Goal: Task Accomplishment & Management: Use online tool/utility

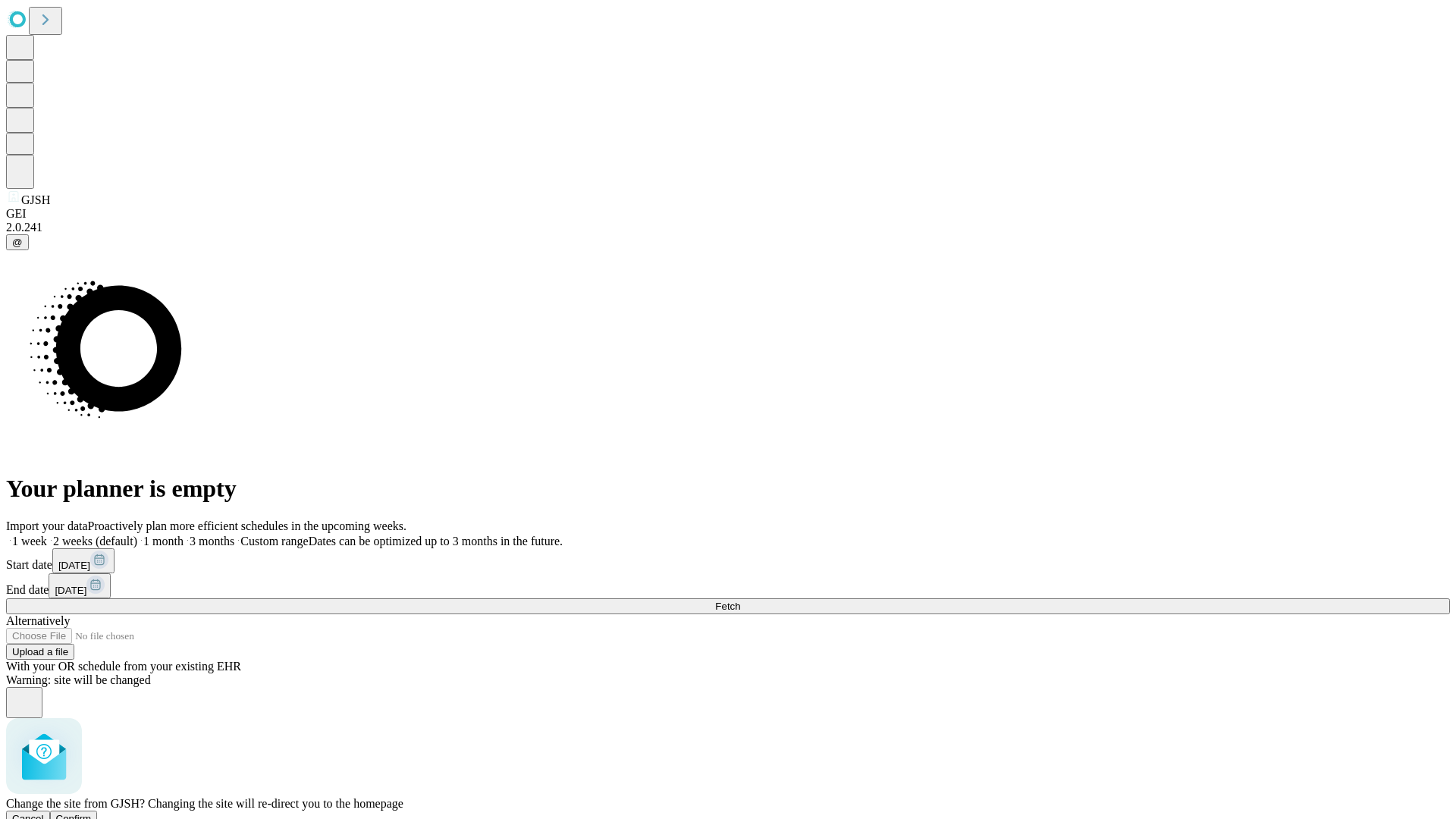
click at [92, 814] on span "Confirm" at bounding box center [74, 819] width 36 height 12
click at [137, 535] on label "2 weeks (default)" at bounding box center [92, 541] width 90 height 12
click at [740, 601] on span "Fetch" at bounding box center [728, 606] width 25 height 12
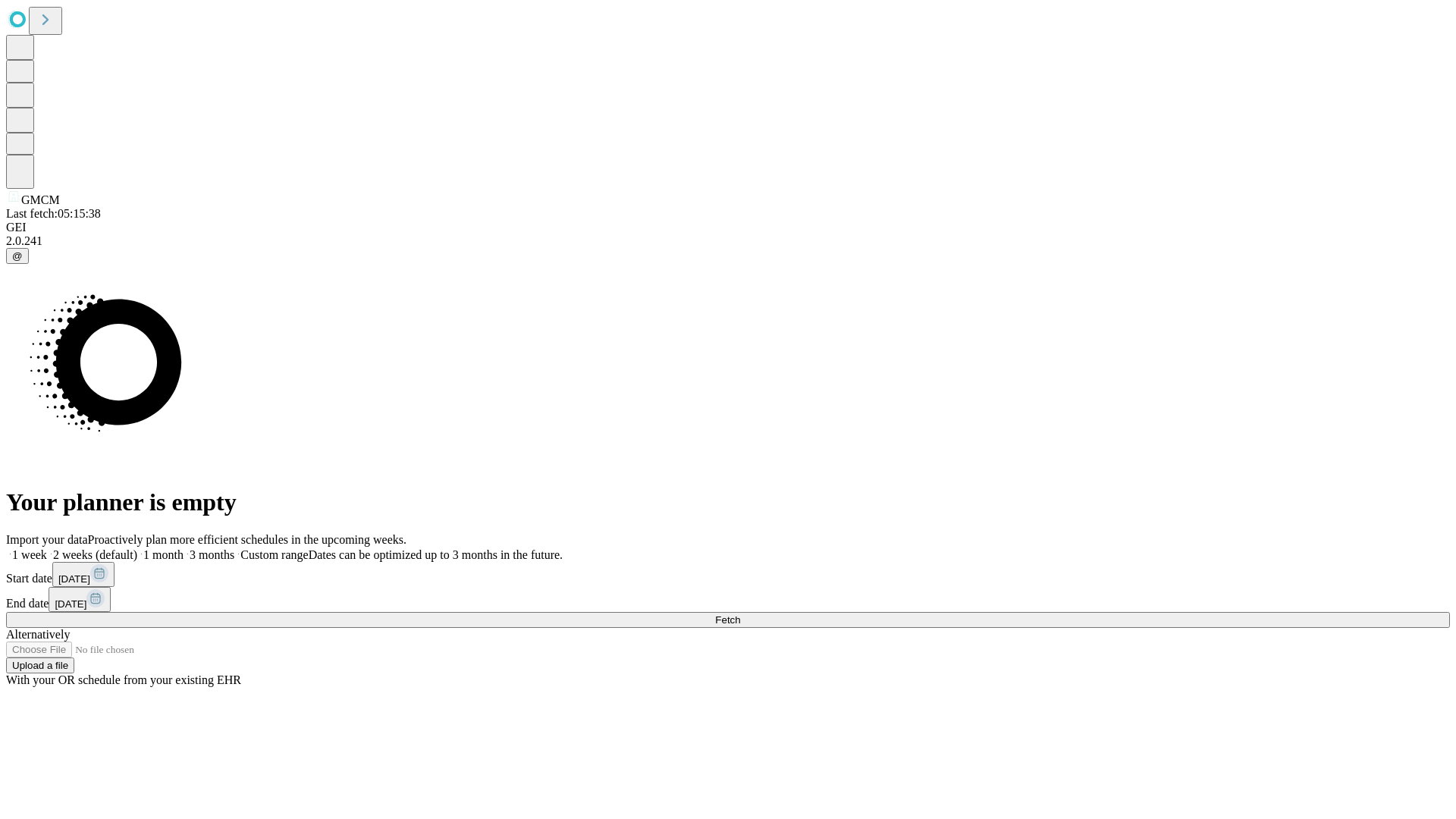
click at [137, 548] on label "2 weeks (default)" at bounding box center [92, 555] width 90 height 12
click at [740, 614] on span "Fetch" at bounding box center [728, 620] width 25 height 12
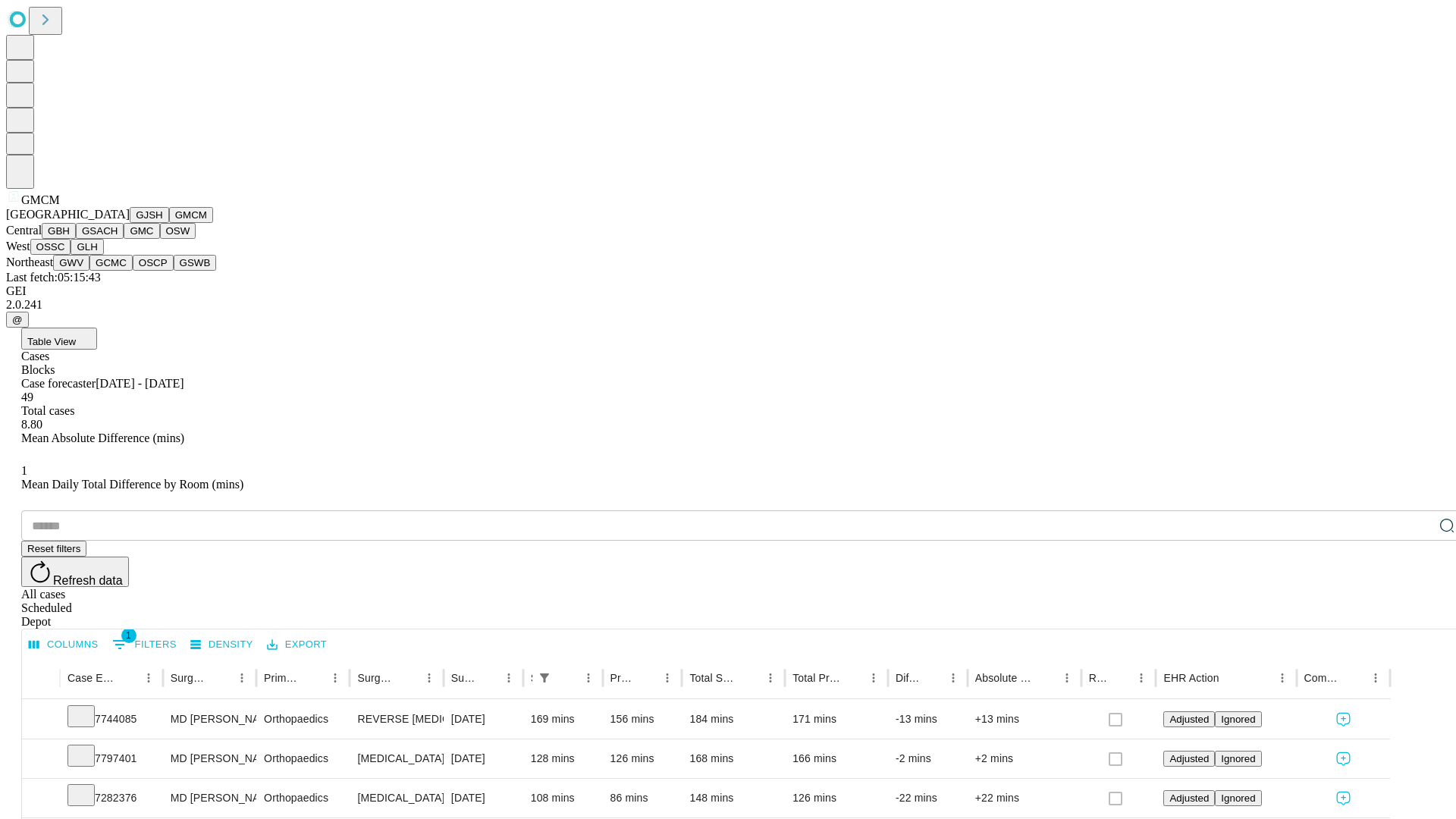
click at [76, 239] on button "GBH" at bounding box center [59, 231] width 34 height 16
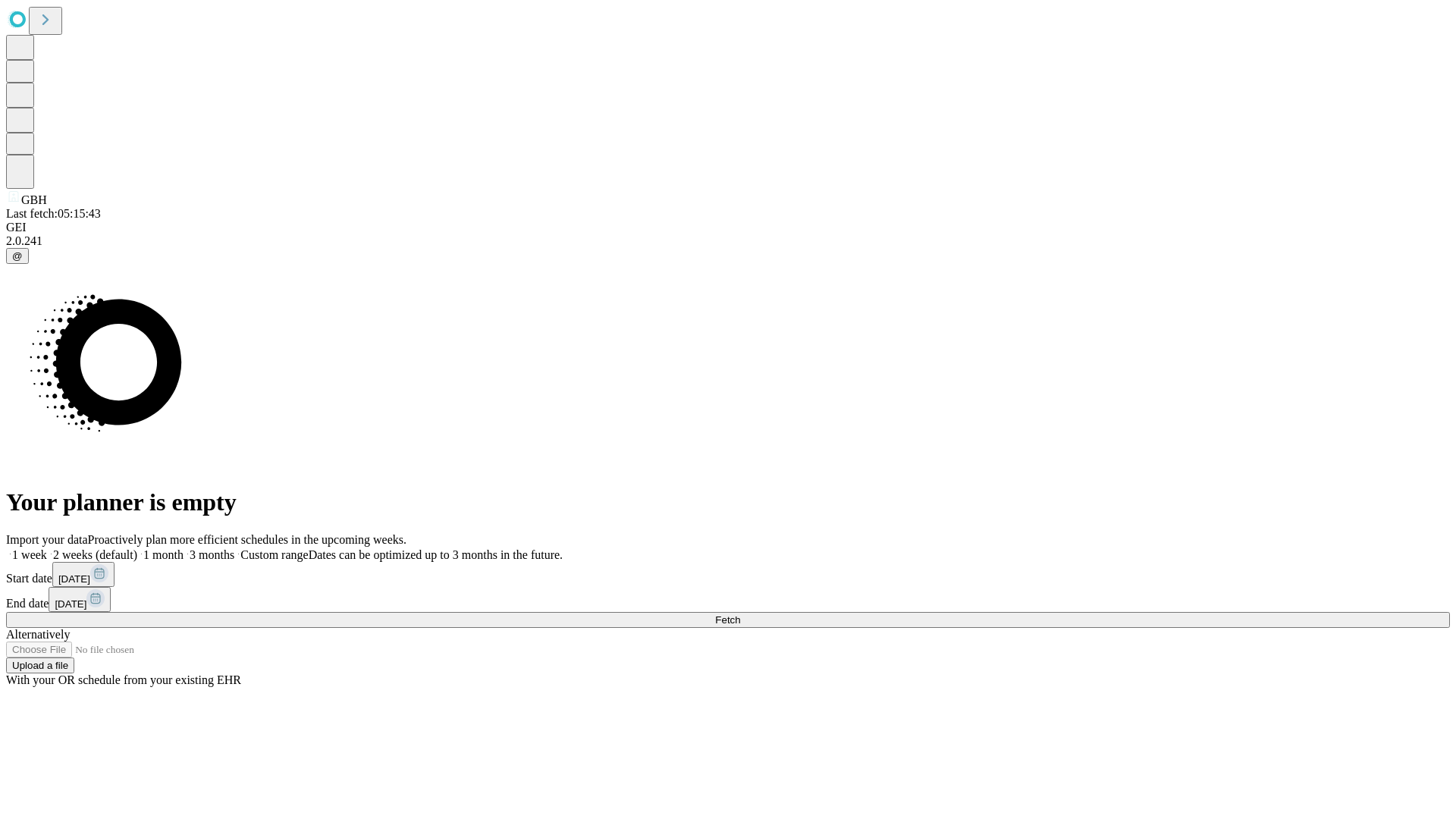
click at [137, 548] on label "2 weeks (default)" at bounding box center [92, 555] width 90 height 12
click at [740, 614] on span "Fetch" at bounding box center [728, 620] width 25 height 12
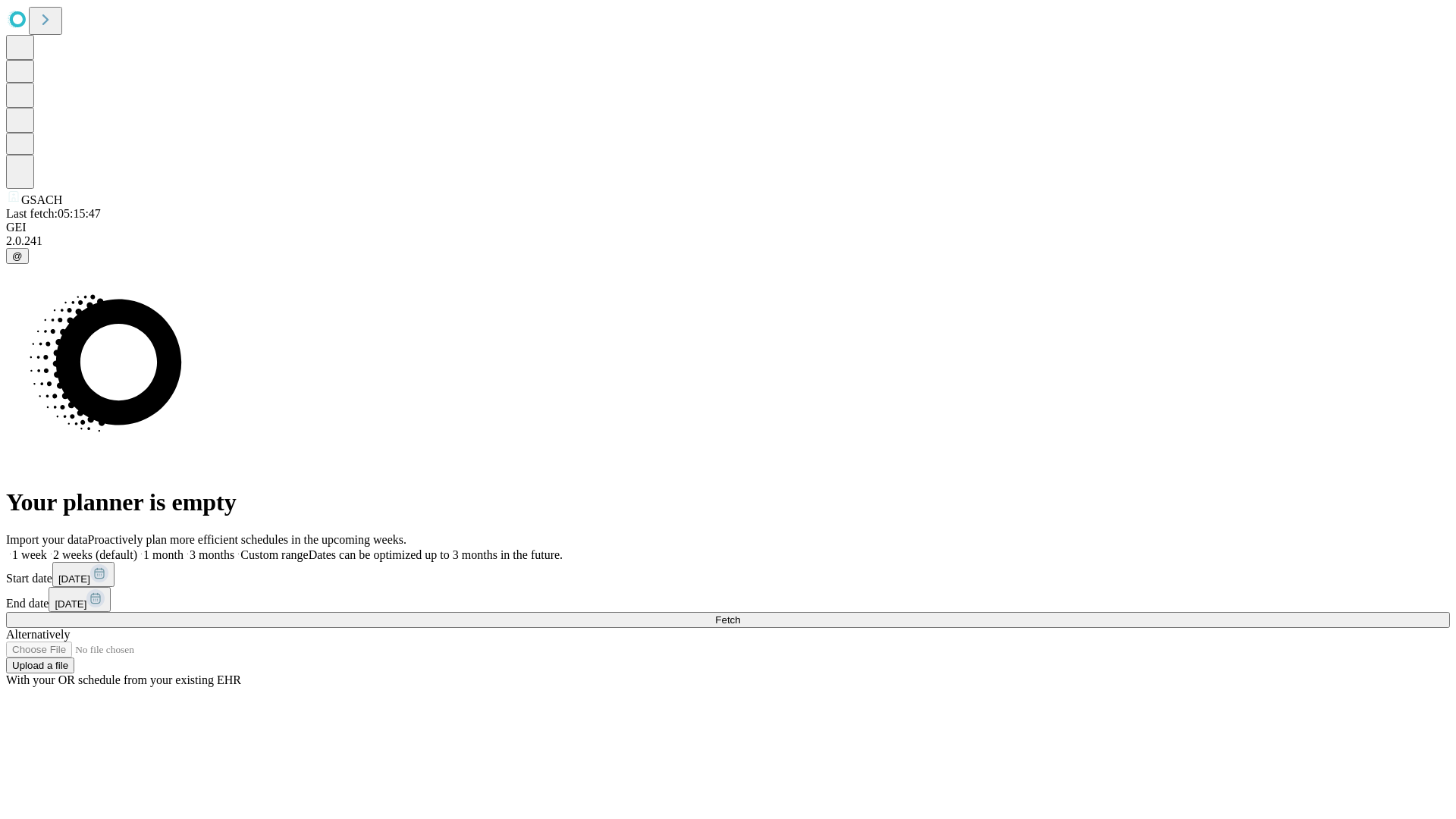
click at [740, 614] on span "Fetch" at bounding box center [728, 620] width 25 height 12
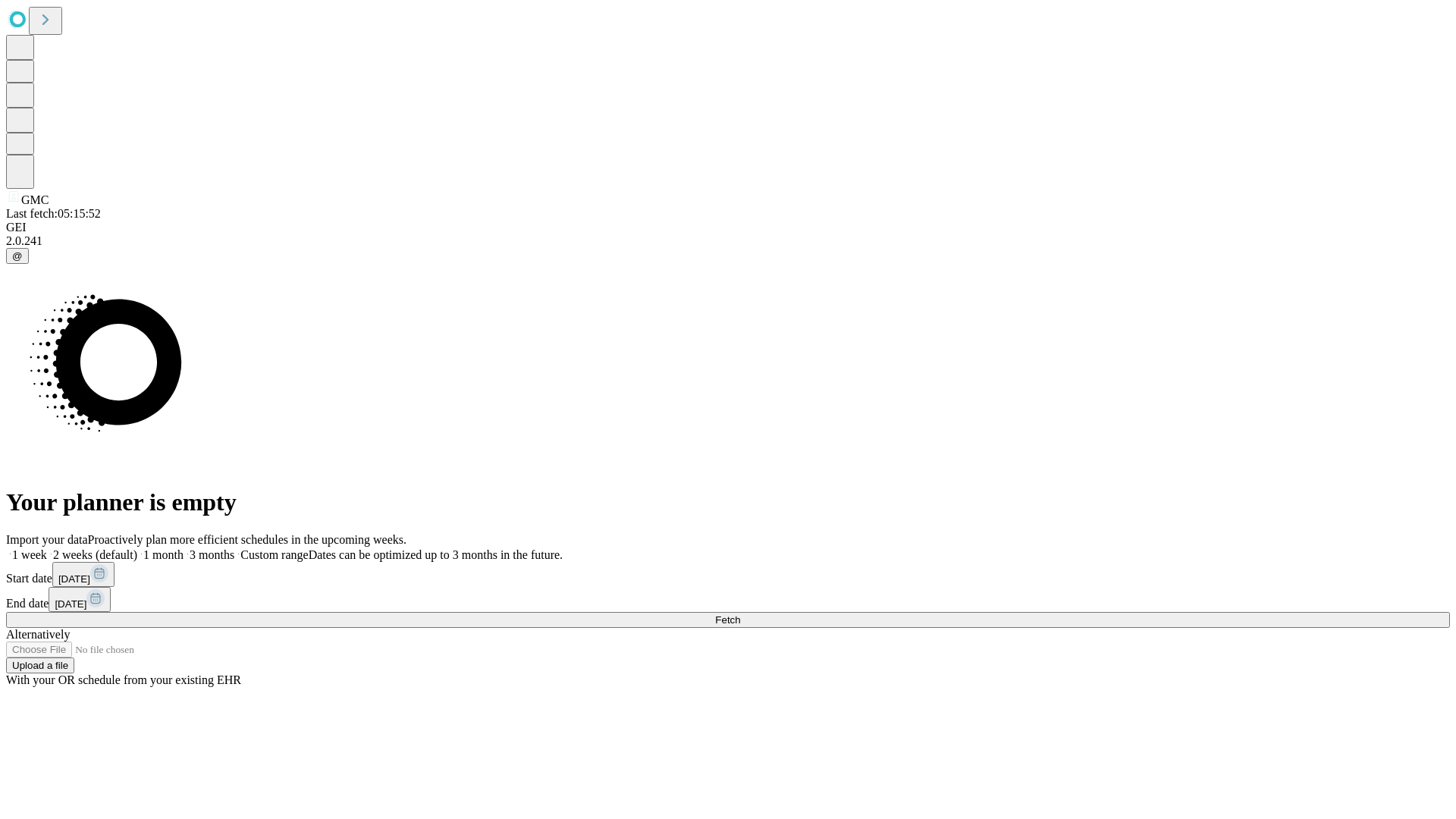
click at [137, 548] on label "2 weeks (default)" at bounding box center [92, 555] width 90 height 12
click at [740, 614] on span "Fetch" at bounding box center [728, 620] width 25 height 12
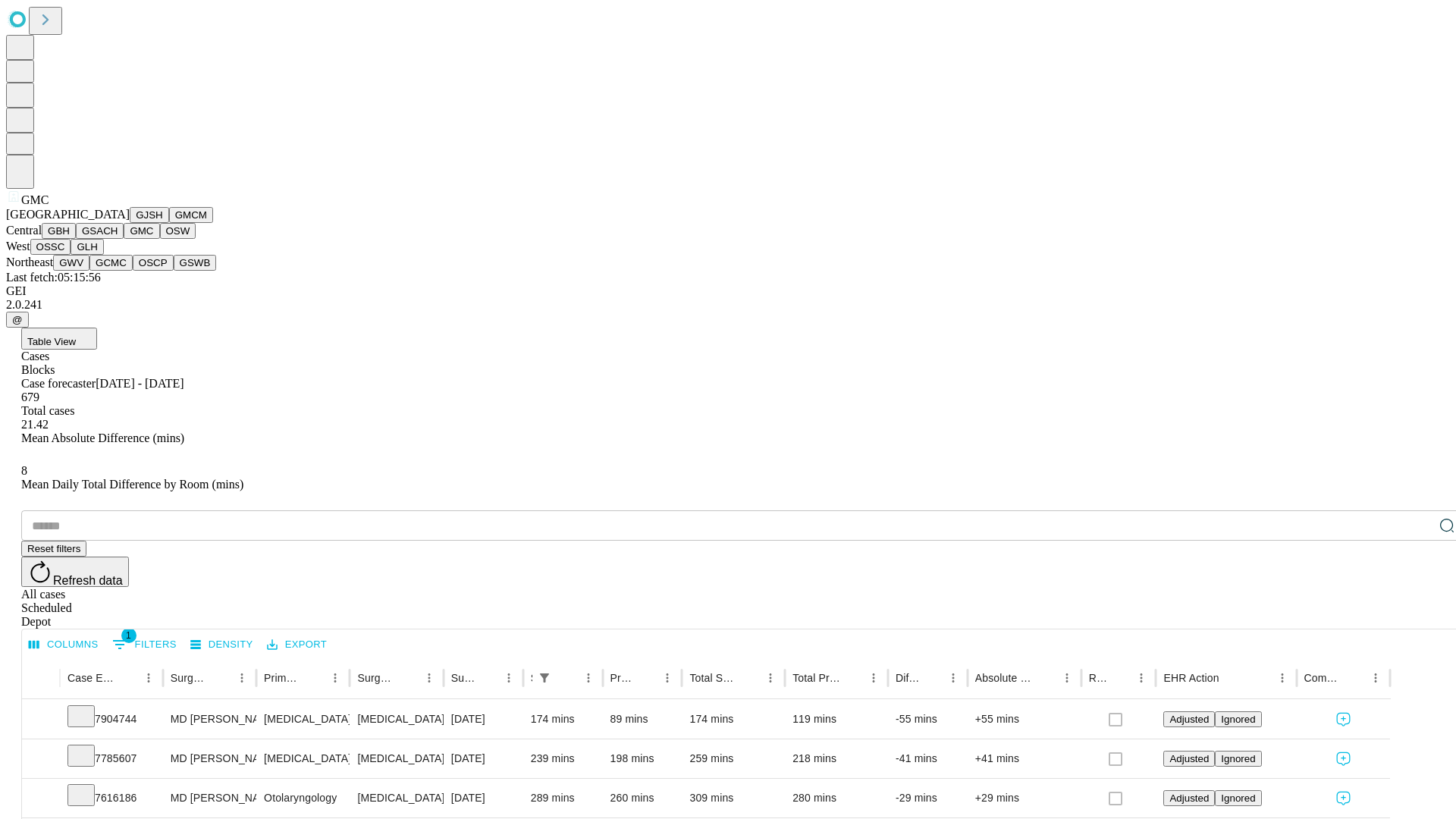
click at [160, 239] on button "OSW" at bounding box center [178, 231] width 36 height 16
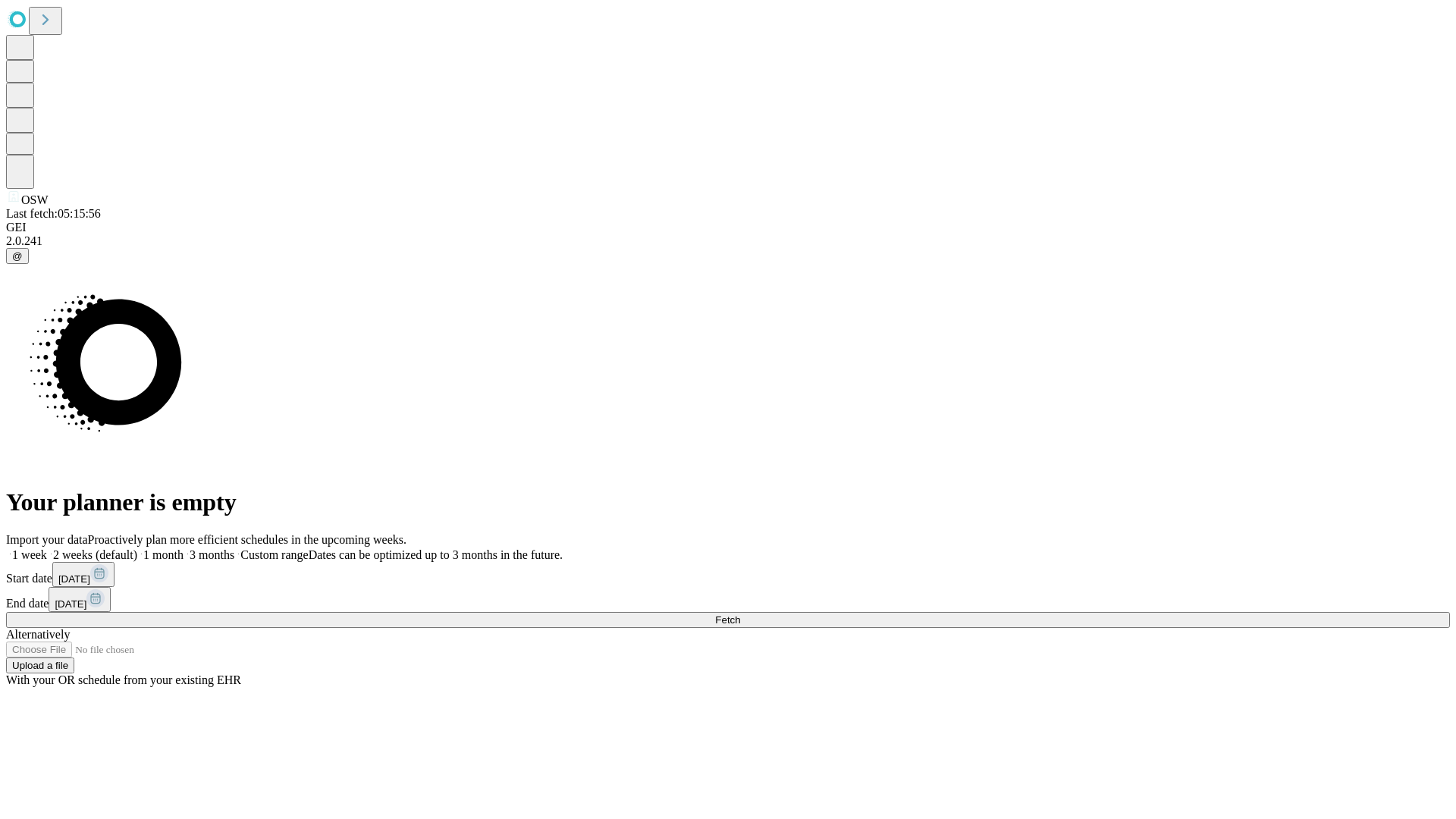
click at [137, 548] on label "2 weeks (default)" at bounding box center [92, 555] width 90 height 12
click at [740, 614] on span "Fetch" at bounding box center [728, 620] width 25 height 12
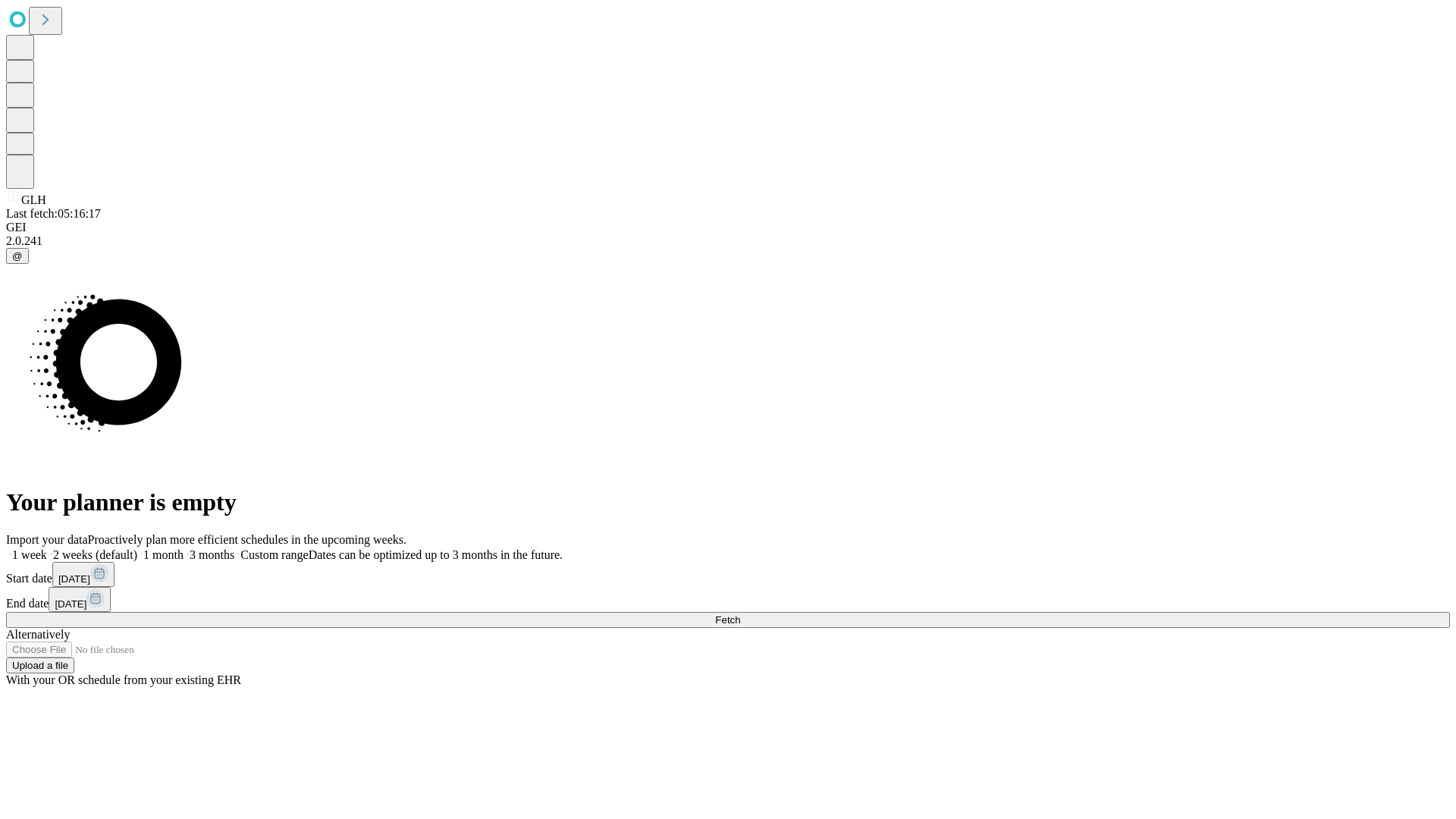
click at [137, 548] on label "2 weeks (default)" at bounding box center [92, 555] width 90 height 12
click at [740, 614] on span "Fetch" at bounding box center [728, 620] width 25 height 12
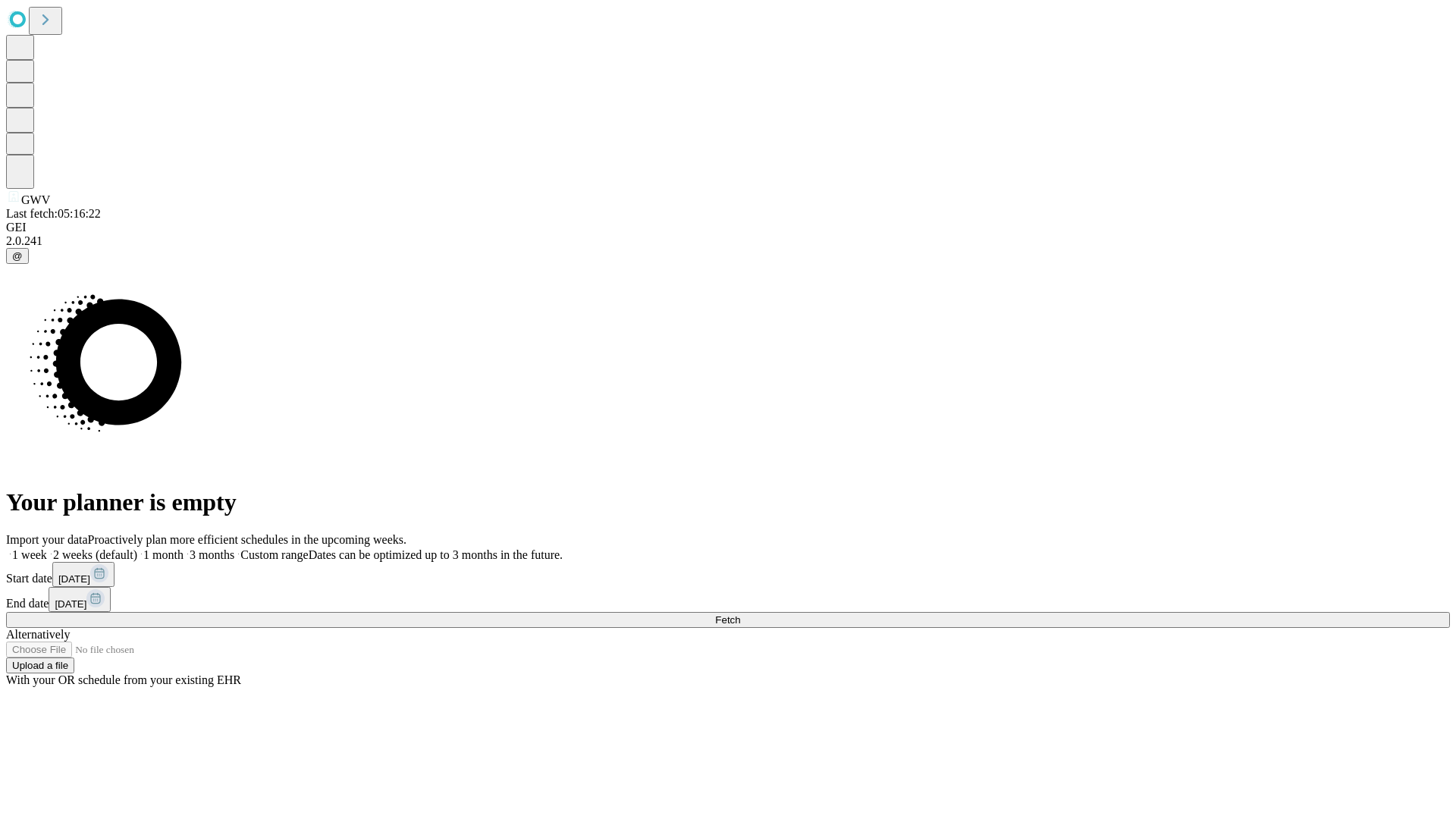
click at [137, 548] on label "2 weeks (default)" at bounding box center [92, 555] width 90 height 12
click at [740, 614] on span "Fetch" at bounding box center [728, 620] width 25 height 12
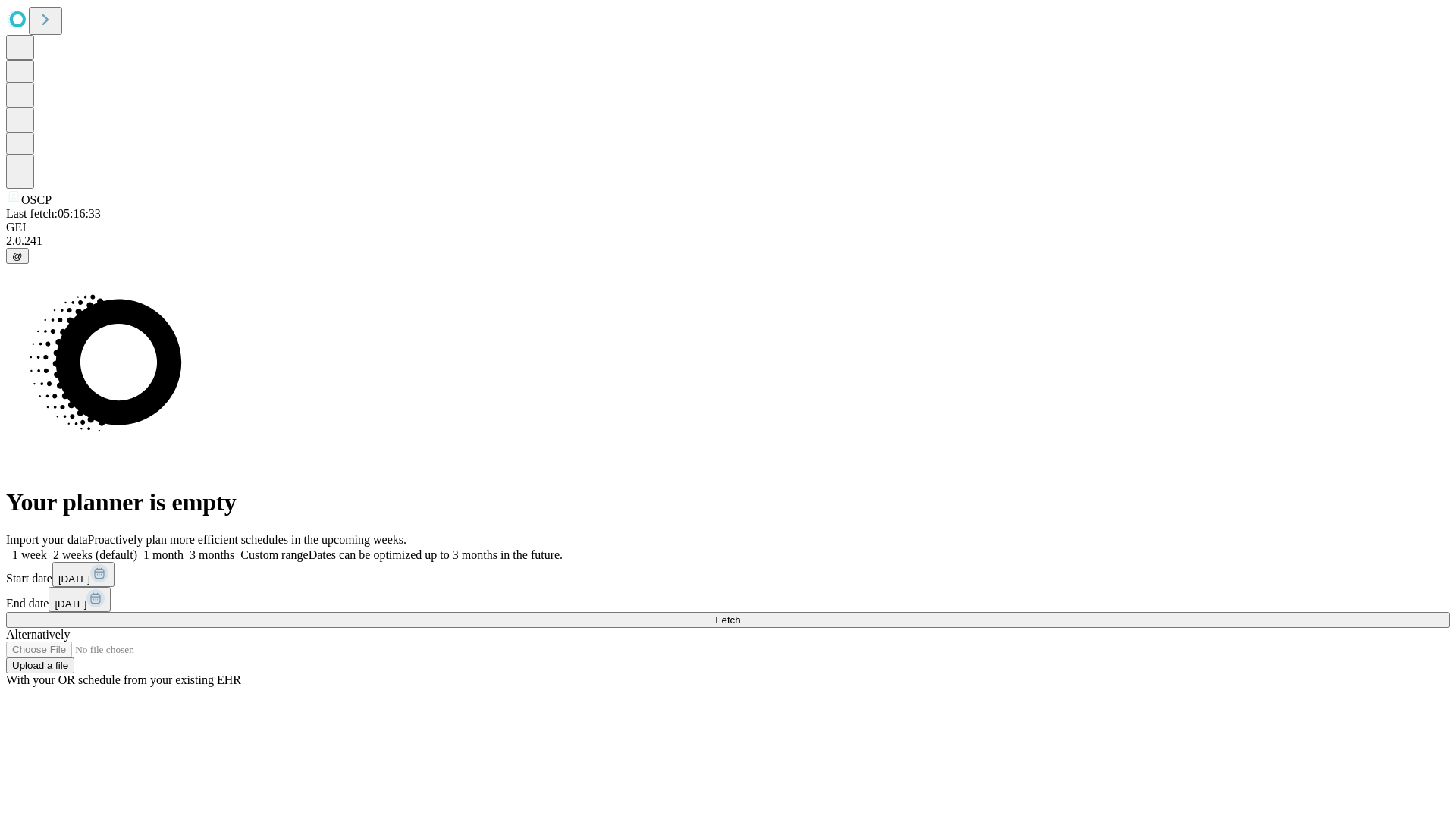
click at [740, 614] on span "Fetch" at bounding box center [728, 620] width 25 height 12
